Goal: Communication & Community: Answer question/provide support

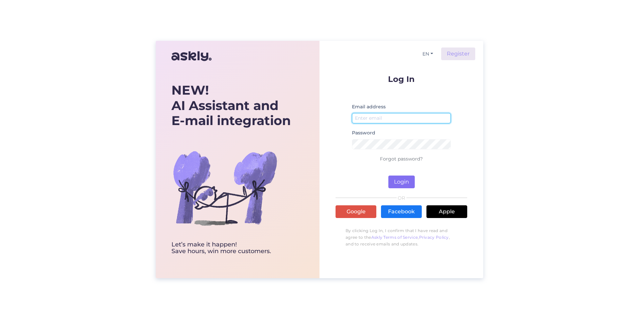
type input "[PERSON_NAME][EMAIL_ADDRESS][DOMAIN_NAME]"
click at [307, 181] on button "Login" at bounding box center [401, 181] width 26 height 13
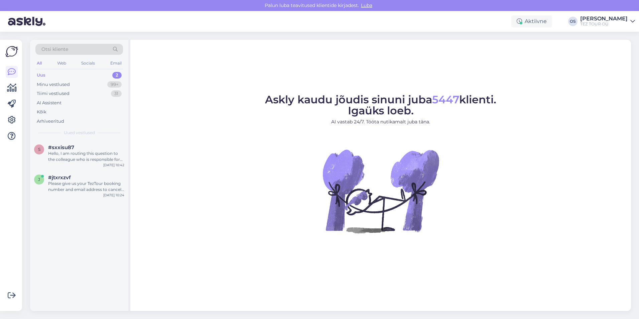
click at [64, 74] on div "Uus 2" at bounding box center [79, 75] width 88 height 9
click at [94, 156] on div "Hello, I am routing this question to the colleague who is responsible for this …" at bounding box center [86, 156] width 76 height 12
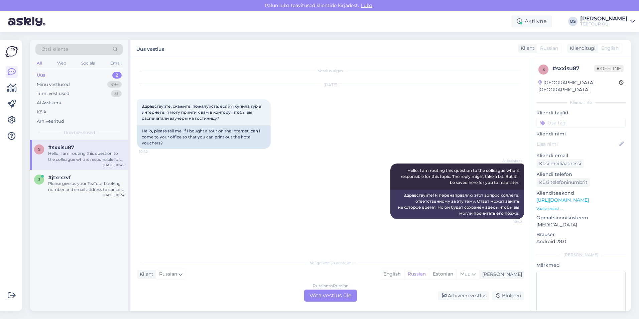
click at [307, 212] on div "Russian to Russian Võta vestlus üle" at bounding box center [330, 295] width 53 height 12
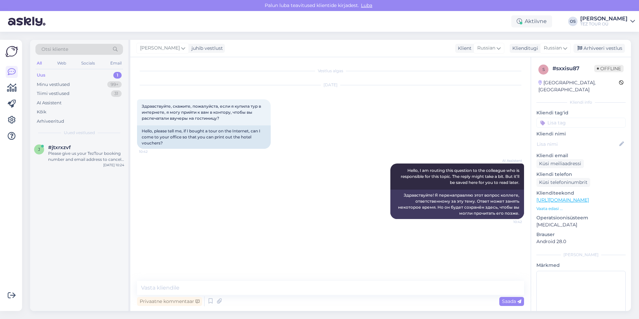
click at [307, 118] on input at bounding box center [580, 123] width 89 height 10
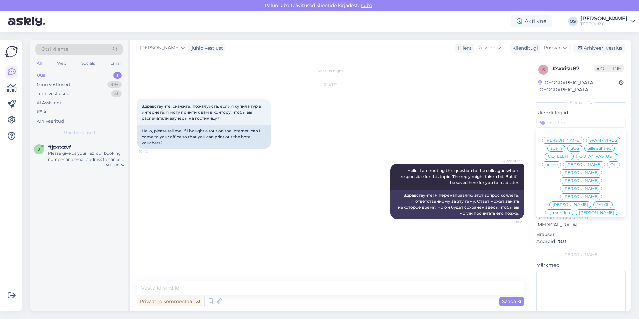
click at [307, 164] on span "[PERSON_NAME]" at bounding box center [583, 164] width 35 height 4
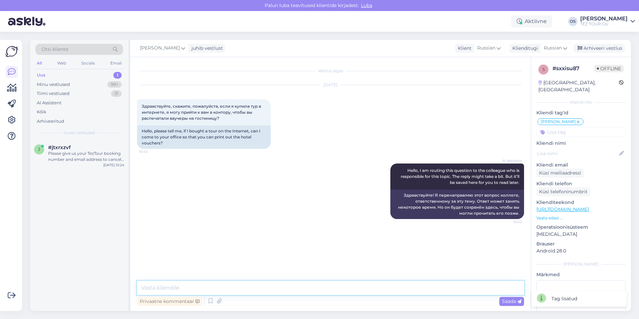
click at [198, 212] on textarea at bounding box center [330, 288] width 387 height 14
click at [193, 212] on textarea at bounding box center [330, 288] width 387 height 14
click at [191, 212] on textarea "Добрый день! Даб конечно! ждем вас по адресу Poordi 3, с 09:00-18:00" at bounding box center [330, 288] width 387 height 14
click at [223, 212] on textarea "Добрый день! Да, конечно! ждем вас по адресу Poordi 3, с 09:00-18:00" at bounding box center [330, 288] width 387 height 14
type textarea "Добрый день! Да, конечно! Ждем вас по адресу [STREET_ADDRESS], с 09:00-18:00"
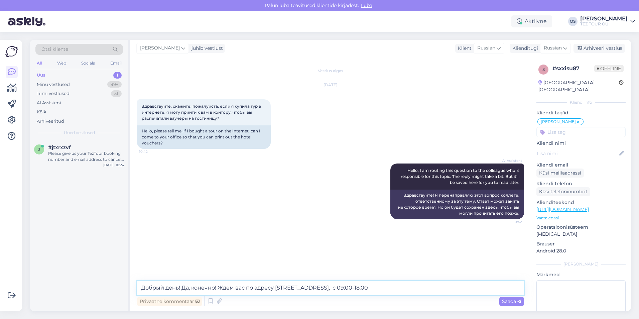
click at [307, 212] on textarea "Добрый день! Да, конечно! Ждем вас по адресу [STREET_ADDRESS], с 09:00-18:00" at bounding box center [330, 288] width 387 height 14
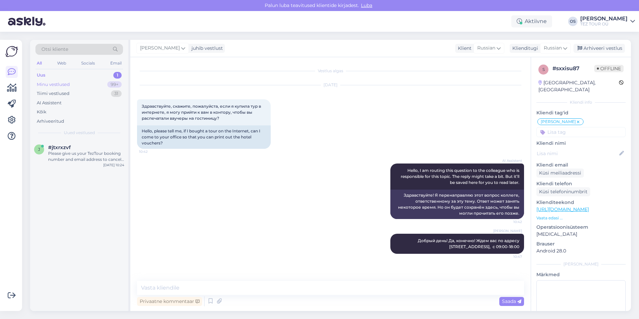
click at [88, 83] on div "Minu vestlused 99+" at bounding box center [79, 84] width 88 height 9
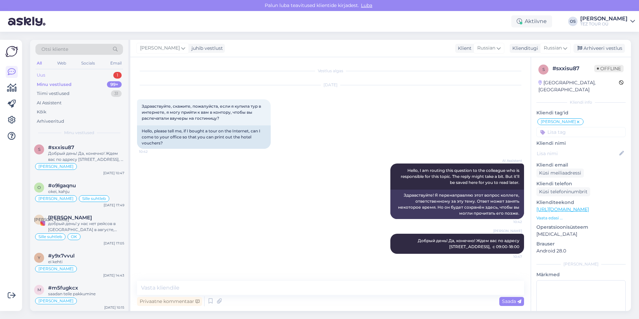
click at [74, 71] on div "Uus 1" at bounding box center [79, 75] width 88 height 9
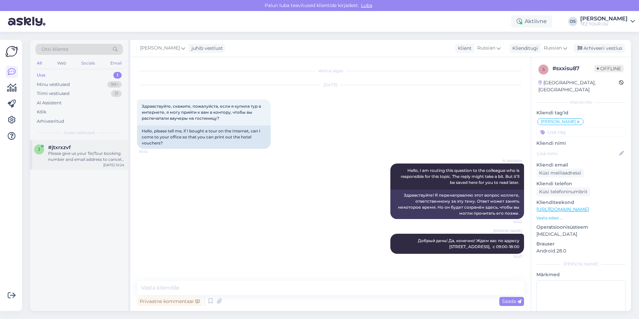
click at [96, 152] on div "Please give us your TezTour booking number and email address to cancel your tri…" at bounding box center [86, 156] width 76 height 12
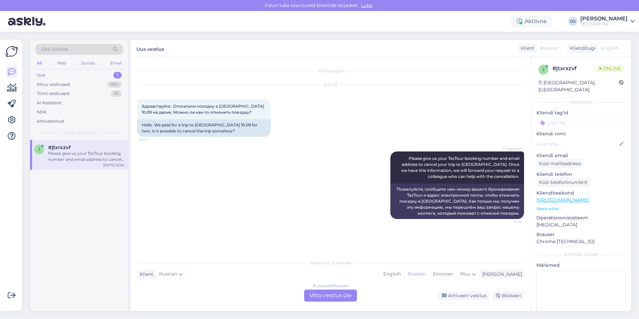
click at [307, 212] on div "Russian to Russian Võta vestlus üle" at bounding box center [330, 295] width 53 height 12
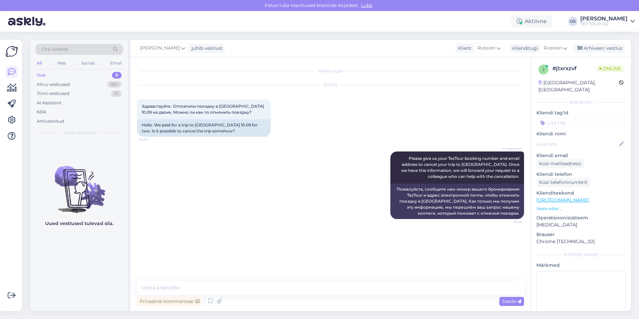
click at [307, 118] on input at bounding box center [580, 123] width 89 height 10
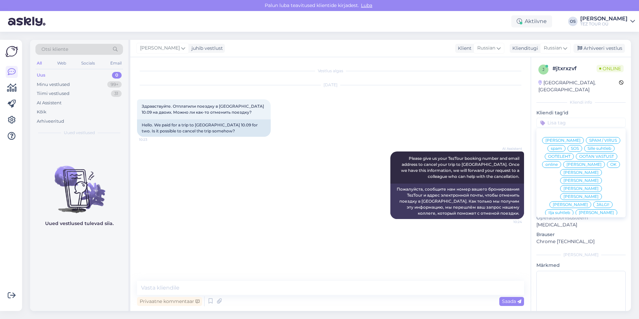
click at [307, 165] on span "[PERSON_NAME]" at bounding box center [583, 164] width 35 height 4
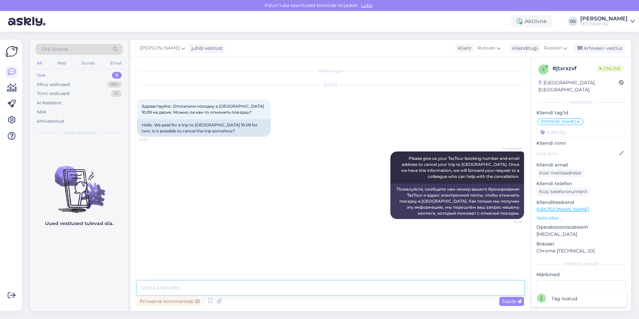
click at [183, 212] on textarea at bounding box center [330, 288] width 387 height 14
type textarea "Добрый день! напишите ваш номер брони"
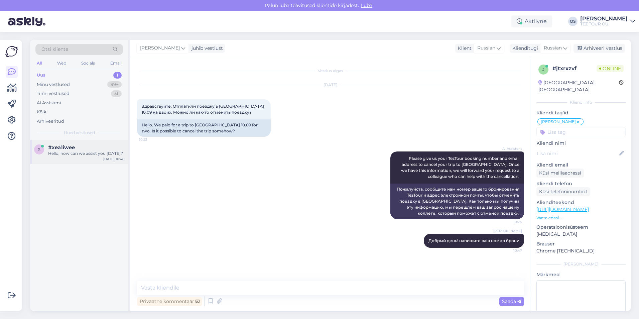
click at [97, 147] on div "#xea1iwee" at bounding box center [86, 147] width 76 height 6
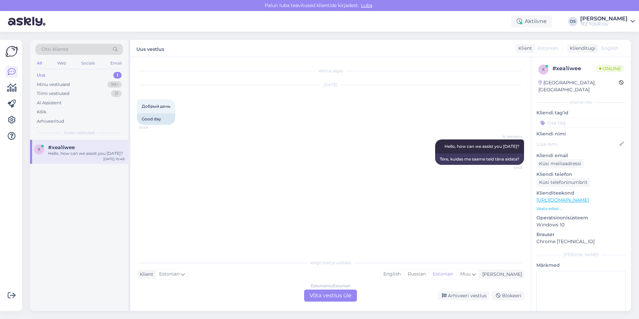
click at [307, 212] on div "Estonian to Estonian Võta vestlus üle" at bounding box center [330, 295] width 53 height 12
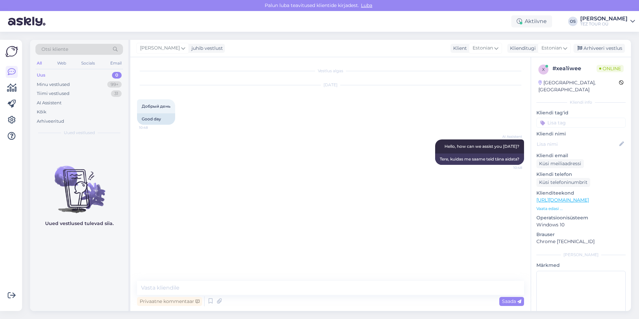
click at [307, 118] on input at bounding box center [580, 123] width 89 height 10
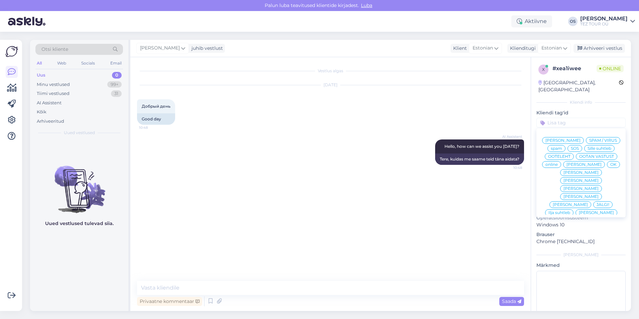
click at [307, 166] on span "[PERSON_NAME]" at bounding box center [583, 164] width 35 height 4
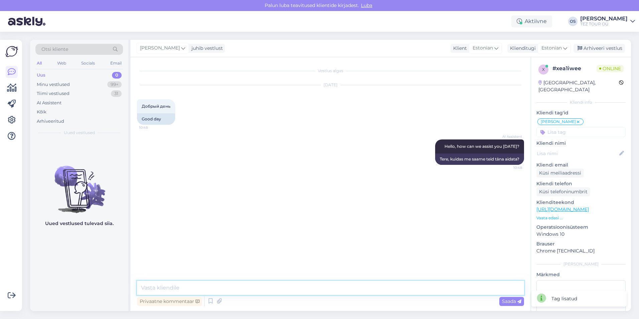
click at [180, 212] on textarea at bounding box center [330, 288] width 387 height 14
click at [181, 212] on textarea at bounding box center [330, 288] width 387 height 14
type textarea "Добрый!"
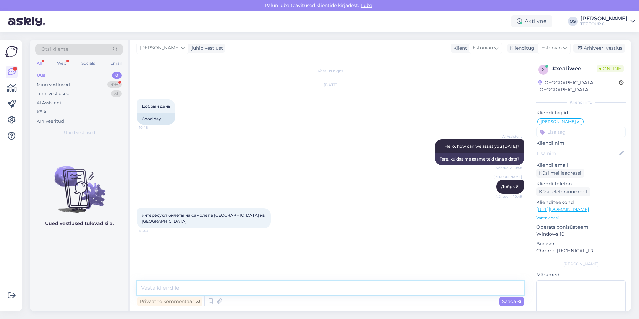
click at [167, 212] on textarea at bounding box center [330, 288] width 387 height 14
type textarea "напишите пожалуйста на [EMAIL_ADDRESS][DOMAIN_NAME]"
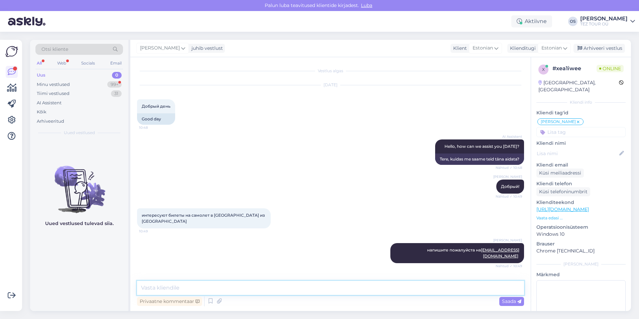
scroll to position [18, 0]
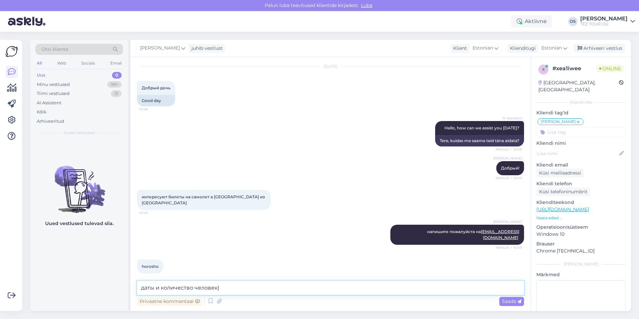
click at [140, 212] on textarea "даты и количество человек)" at bounding box center [330, 288] width 387 height 14
type textarea "(даты и количество человек)"
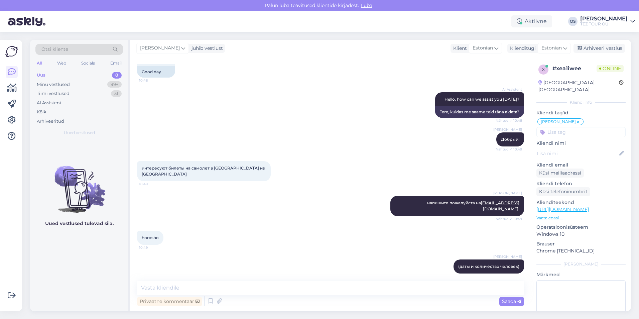
click at [64, 73] on div "Uus 0" at bounding box center [79, 75] width 88 height 9
click at [87, 74] on div "Uus 0" at bounding box center [79, 75] width 88 height 9
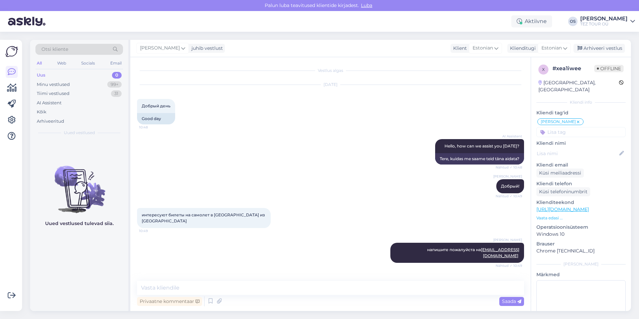
scroll to position [0, 0]
click at [51, 77] on div "Uus 0" at bounding box center [79, 75] width 88 height 9
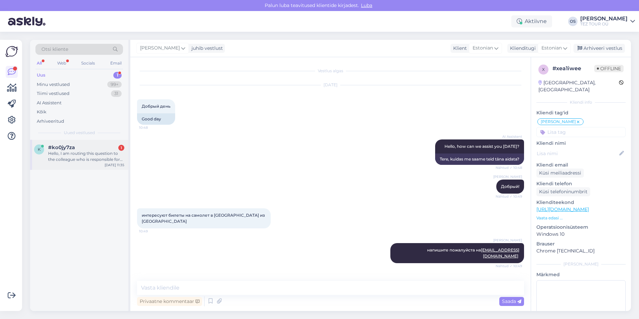
click at [78, 148] on div "#ko0jy7za 1" at bounding box center [86, 147] width 76 height 6
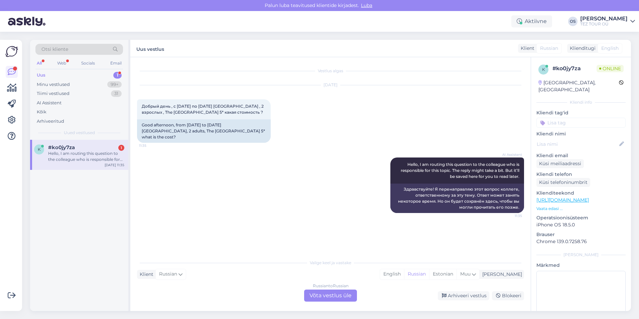
click at [307, 212] on div "Russian to Russian Võta vestlus üle" at bounding box center [330, 295] width 53 height 12
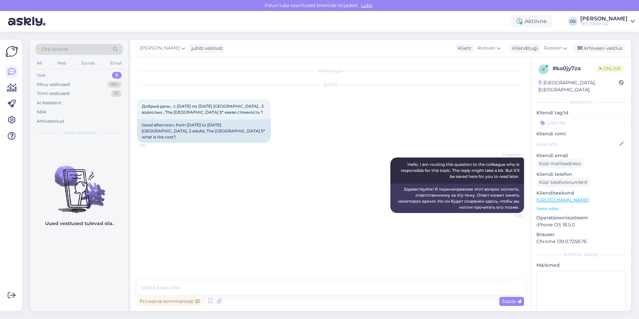
click at [307, 118] on input at bounding box center [580, 123] width 89 height 10
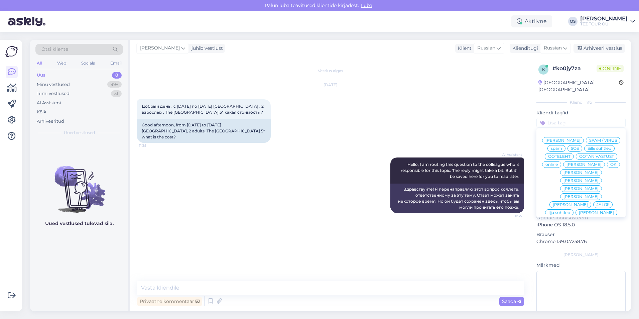
click at [307, 165] on span "[PERSON_NAME]" at bounding box center [583, 164] width 35 height 4
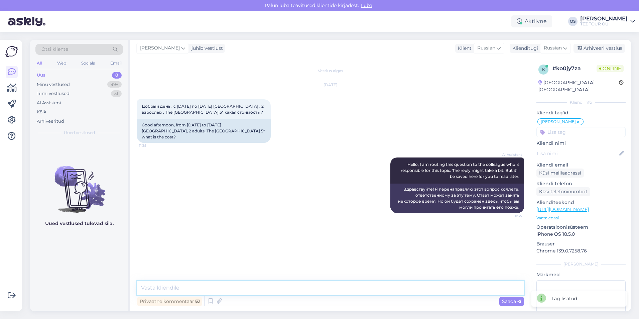
click at [167, 212] on textarea at bounding box center [330, 288] width 387 height 14
click at [165, 212] on textarea at bounding box center [330, 288] width 387 height 14
type textarea "Добрый день!"
type textarea "у нас полет В [GEOGRAPHIC_DATA]- [DATE]-[DATE]"
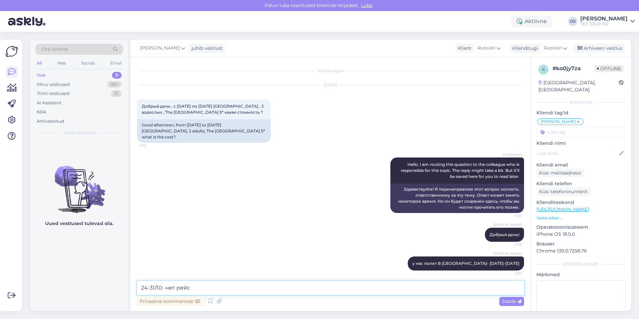
type textarea "24-31/10- нет рейса"
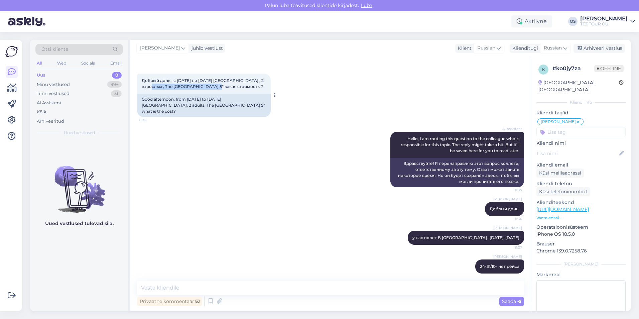
drag, startPoint x: 142, startPoint y: 86, endPoint x: 205, endPoint y: 85, distance: 63.2
click at [205, 85] on span "Добрый день , с [DATE] по [DATE] [GEOGRAPHIC_DATA] , 2 взрослых , The [GEOGRAPH…" at bounding box center [203, 83] width 123 height 11
drag, startPoint x: 205, startPoint y: 85, endPoint x: 201, endPoint y: 85, distance: 4.0
copy span "[GEOGRAPHIC_DATA] 5*"
paste textarea "[GEOGRAPHIC_DATA] 5*"
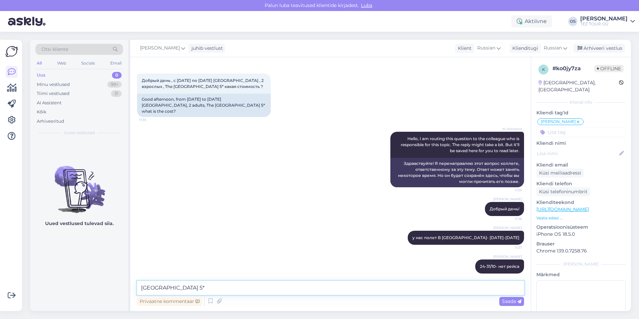
click at [140, 212] on textarea "[GEOGRAPHIC_DATA] 5*" at bounding box center [330, 288] width 387 height 14
click at [255, 212] on textarea "отеля [GEOGRAPHIC_DATA] 5*" at bounding box center [330, 288] width 387 height 14
type textarea "отеля [GEOGRAPHIC_DATA] 5*- нет в наличии"
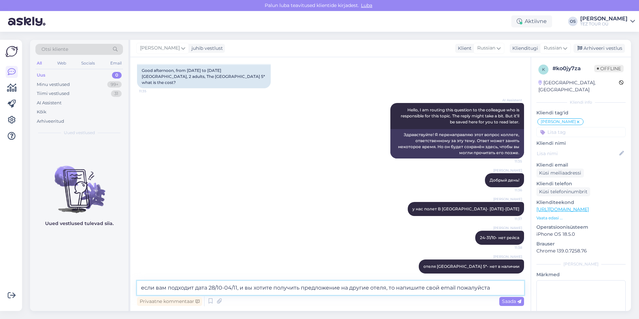
type textarea "если вам подходит дата 28/10-04/11, и вы хотите получить предложение на другие …"
